Goal: Task Accomplishment & Management: Complete application form

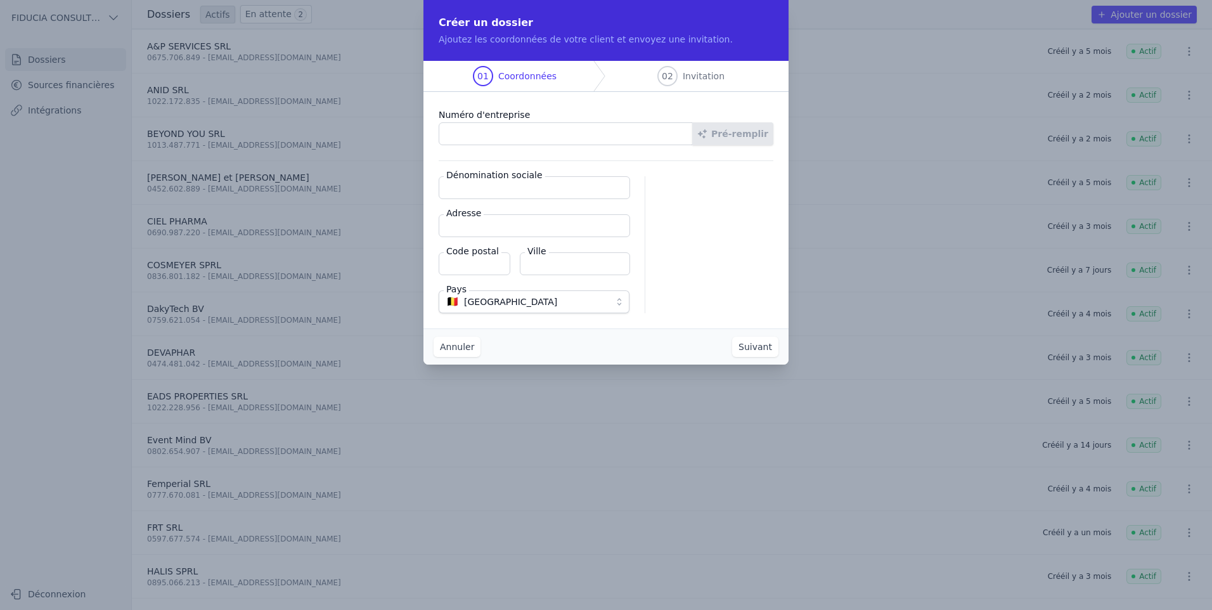
paste input "0658.721.456"
type input "0658.721.456"
click at [741, 126] on button "Pré-remplir" at bounding box center [732, 133] width 81 height 23
type input "VIDYA"
type input "Quai des Charbonnages 78"
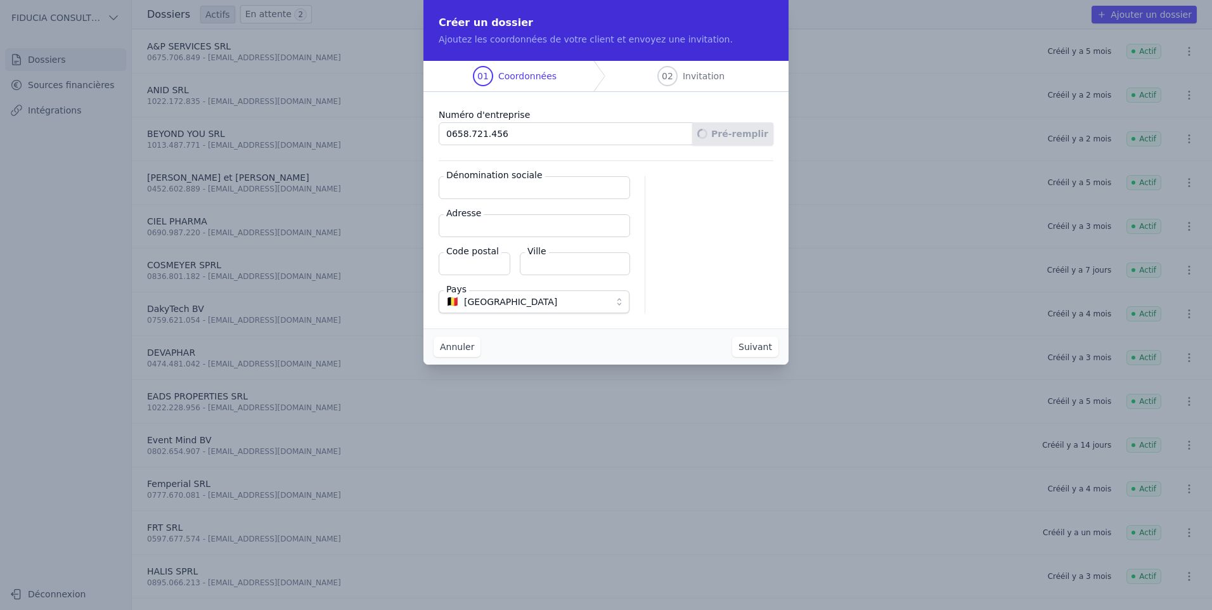
type input "1080"
type input "[GEOGRAPHIC_DATA]"
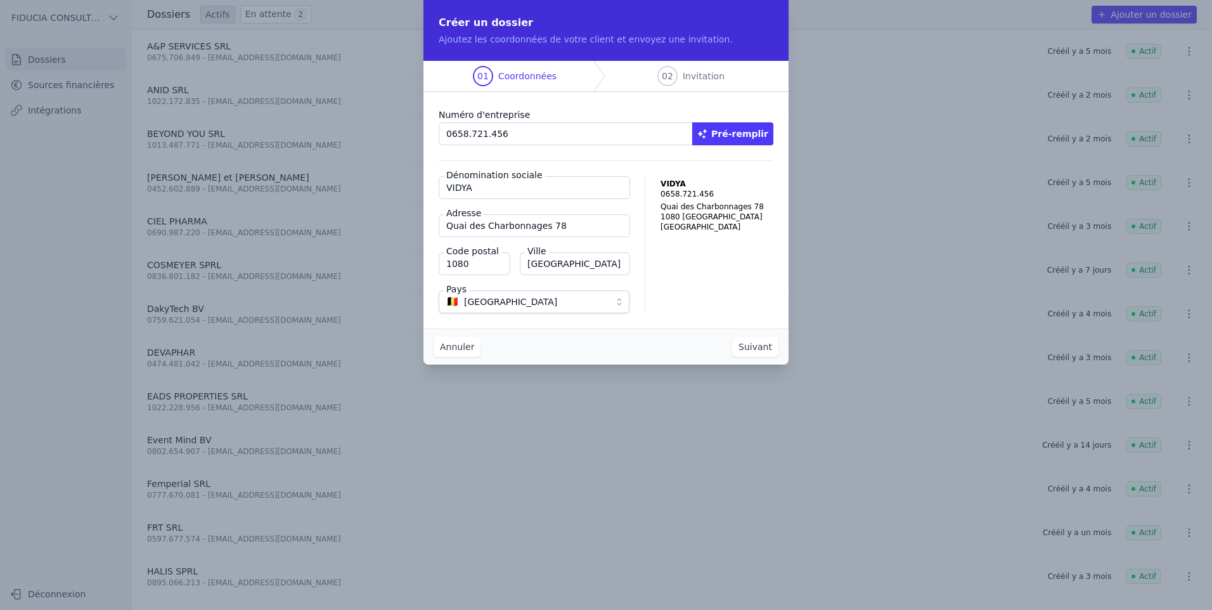
click at [758, 353] on button "Suivant" at bounding box center [755, 347] width 46 height 20
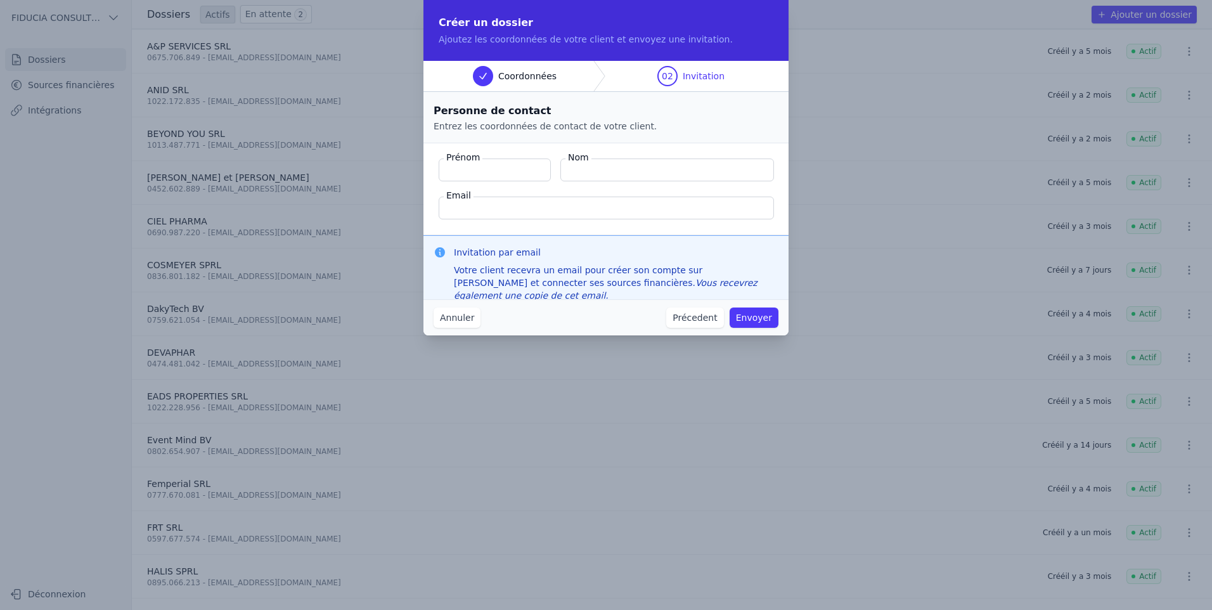
paste input "[DATE][PERSON_NAME]"
drag, startPoint x: 472, startPoint y: 169, endPoint x: 398, endPoint y: 158, distance: 75.0
click at [398, 160] on div "Créer un dossier Ajoutez les coordonnées de votre client et envoyez une invitat…" at bounding box center [606, 305] width 1212 height 610
type input "[PERSON_NAME]"
click at [678, 177] on input "Nom" at bounding box center [667, 169] width 214 height 23
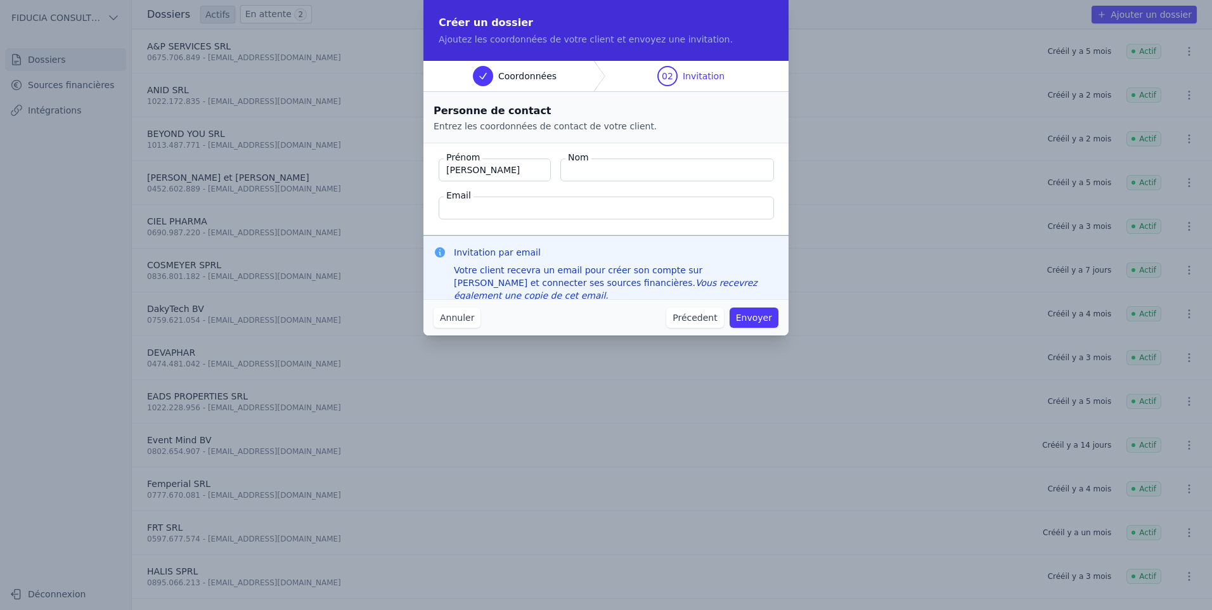
paste input "[DATE][PERSON_NAME]"
drag, startPoint x: 682, startPoint y: 165, endPoint x: 592, endPoint y: 173, distance: 91.0
click at [592, 173] on input "[DATE][PERSON_NAME]" at bounding box center [667, 169] width 214 height 23
type input "[DATE]"
click at [576, 195] on fieldset "Prénom [PERSON_NAME] Nom [GEOGRAPHIC_DATA] Email" at bounding box center [606, 189] width 365 height 92
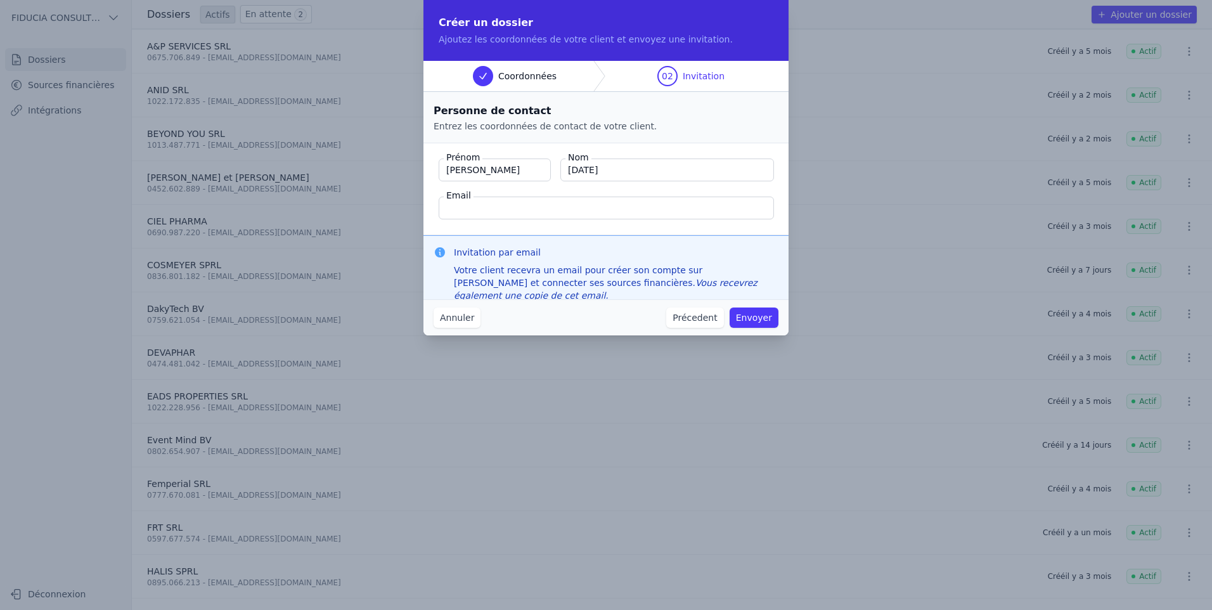
drag, startPoint x: 568, startPoint y: 209, endPoint x: 526, endPoint y: 169, distance: 57.9
click at [568, 209] on input "Email" at bounding box center [606, 208] width 335 height 23
paste input "[EMAIL_ADDRESS][DOMAIN_NAME]"
type input "[EMAIL_ADDRESS][DOMAIN_NAME]"
click at [744, 319] on button "Envoyer" at bounding box center [754, 317] width 49 height 20
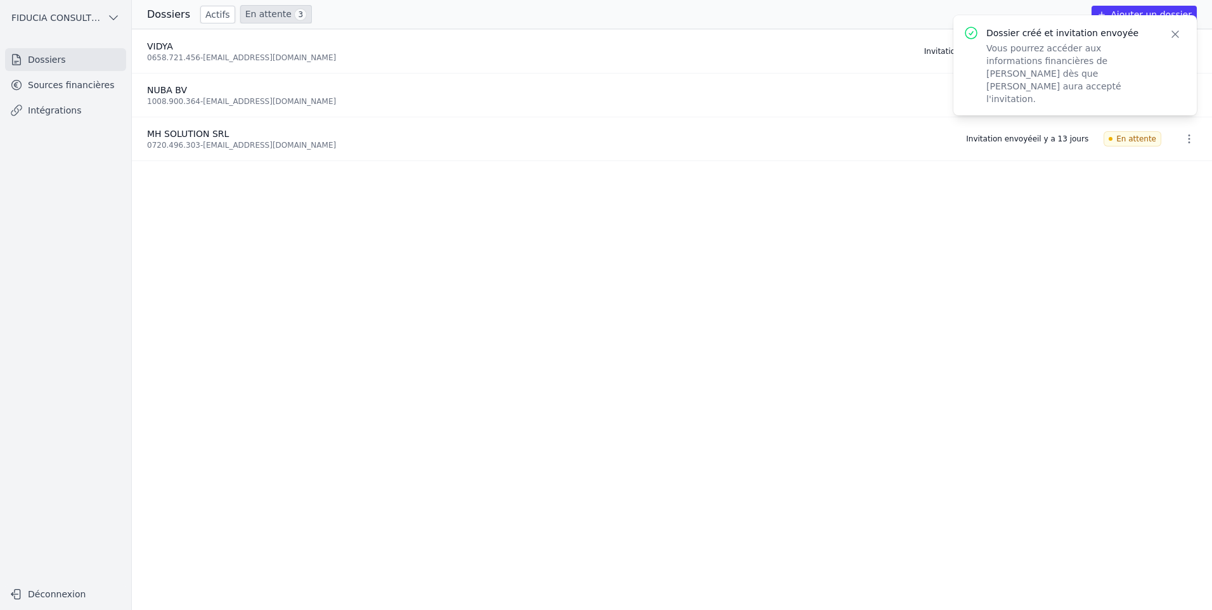
click at [1019, 216] on ul "VIDYA 0658.721.456 - [EMAIL_ADDRESS][DOMAIN_NAME] Invitation envoyée il y a que…" at bounding box center [672, 319] width 1080 height 581
drag, startPoint x: 757, startPoint y: 82, endPoint x: 831, endPoint y: 74, distance: 74.0
click at [763, 81] on li "NUBA BV 1008.900.364 - [EMAIL_ADDRESS][DOMAIN_NAME] Invitation envoyée [DATE] E…" at bounding box center [672, 96] width 1080 height 44
drag, startPoint x: 990, startPoint y: 342, endPoint x: 1015, endPoint y: 184, distance: 160.5
click at [989, 327] on ul "VIDYA 0658.721.456 - [EMAIL_ADDRESS][DOMAIN_NAME] Invitation envoyée il y a que…" at bounding box center [672, 319] width 1080 height 581
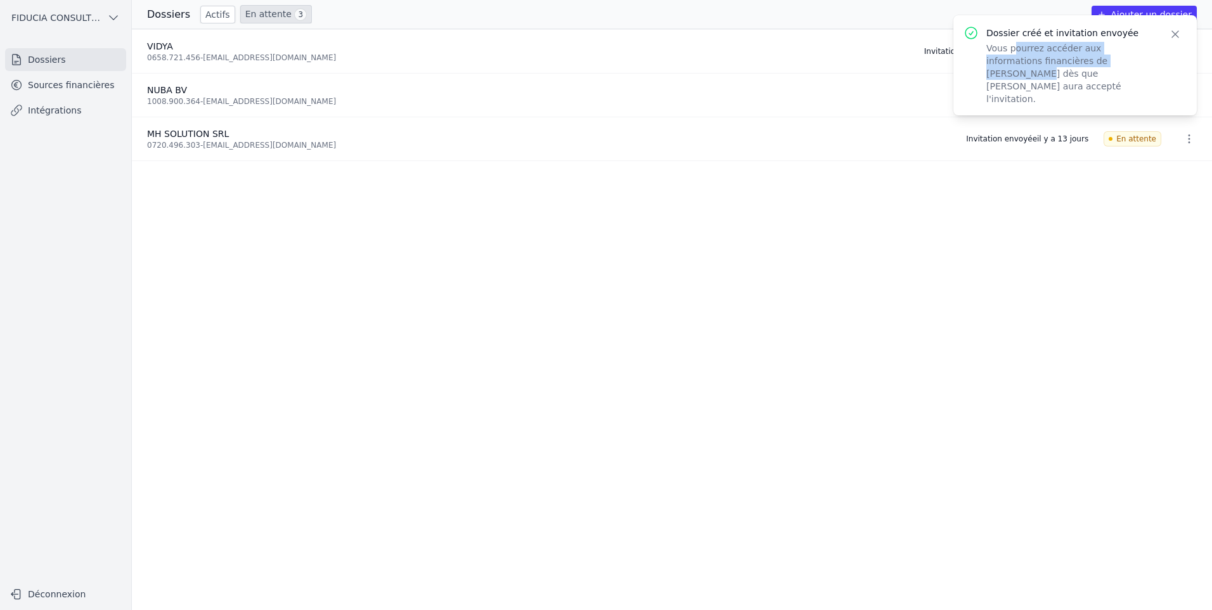
drag, startPoint x: 1086, startPoint y: 59, endPoint x: 995, endPoint y: 39, distance: 93.4
click at [995, 39] on div "Dossier créé et invitation envoyée Vous pourrez accéder aux informations financ…" at bounding box center [1070, 65] width 167 height 80
click at [696, 20] on div "Dossiers Actifs En attente 3 Ajouter un dossier" at bounding box center [672, 14] width 1080 height 18
click at [1183, 32] on button "Close" at bounding box center [1175, 34] width 23 height 18
